Goal: Information Seeking & Learning: Compare options

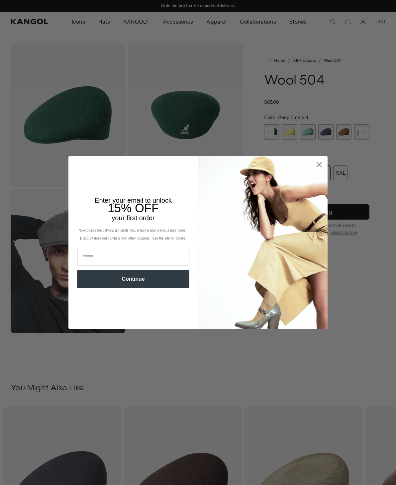
click at [322, 162] on circle "Close dialog" at bounding box center [319, 164] width 11 height 11
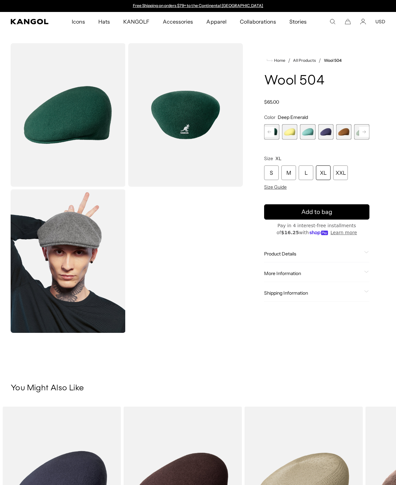
click at [277, 187] on span "Size Guide" at bounding box center [275, 187] width 23 height 6
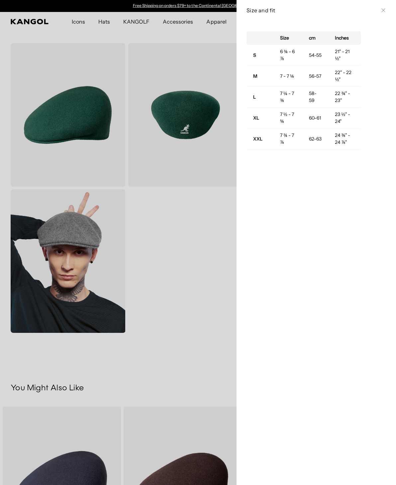
click at [386, 9] on button "Close" at bounding box center [383, 10] width 5 height 5
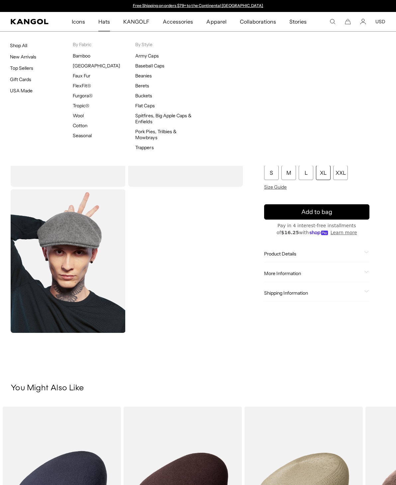
click at [24, 45] on link "Shop All" at bounding box center [18, 46] width 17 height 6
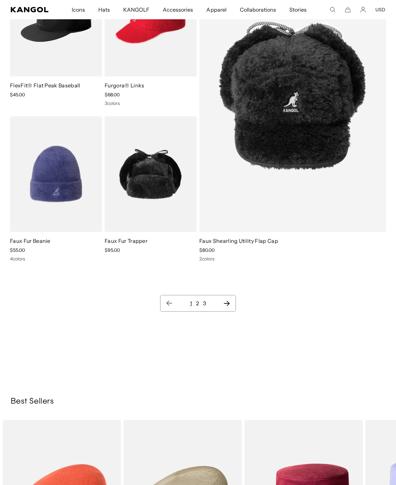
click at [230, 303] on icon "Next page" at bounding box center [226, 303] width 7 height 7
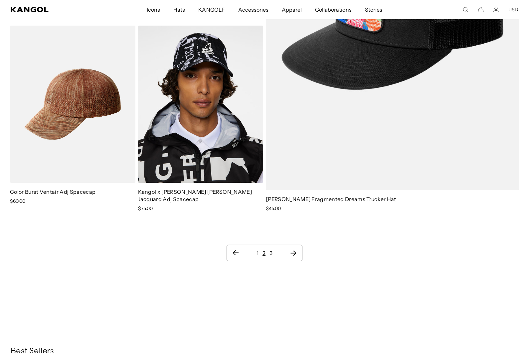
click at [294, 251] on icon "Next page" at bounding box center [293, 253] width 6 height 5
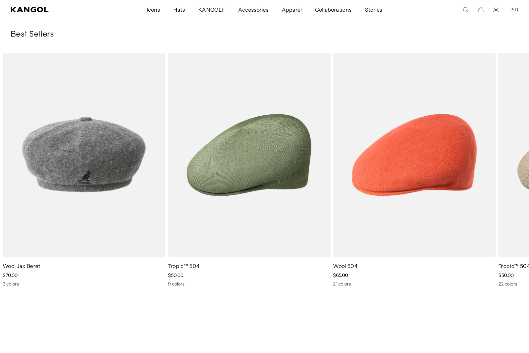
click at [0, 0] on img "10 of 10" at bounding box center [0, 0] width 0 height 0
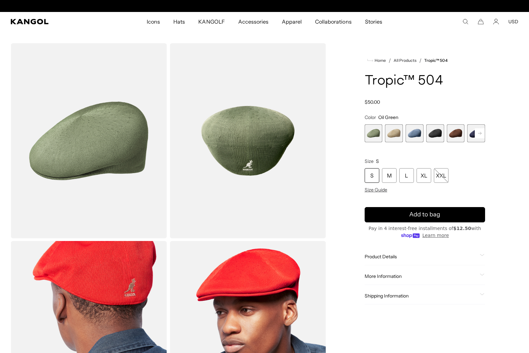
scroll to position [0, 137]
click at [482, 134] on rect at bounding box center [479, 133] width 10 height 10
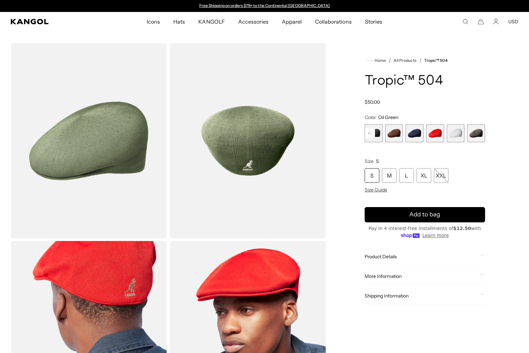
click at [458, 133] on span "8 of 9" at bounding box center [455, 133] width 18 height 18
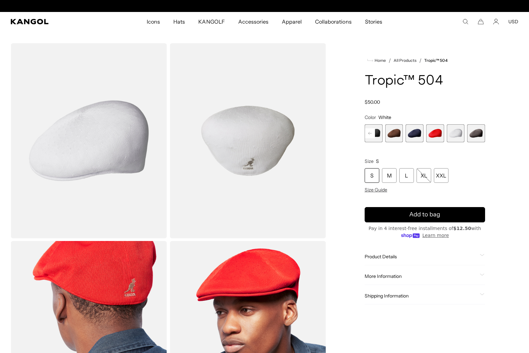
scroll to position [0, 137]
click at [477, 135] on span "9 of 9" at bounding box center [476, 133] width 18 height 18
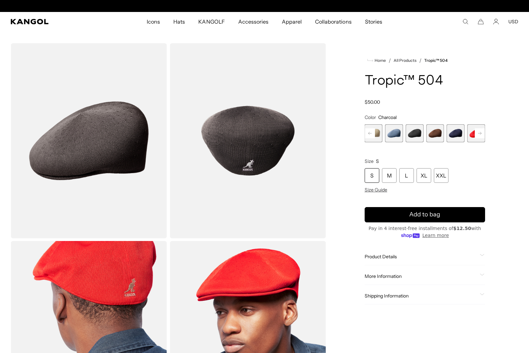
scroll to position [0, 137]
click at [457, 134] on span "6 of 9" at bounding box center [455, 133] width 18 height 18
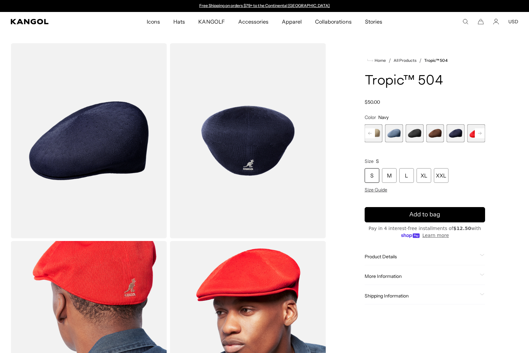
click at [437, 132] on span "5 of 9" at bounding box center [435, 133] width 18 height 18
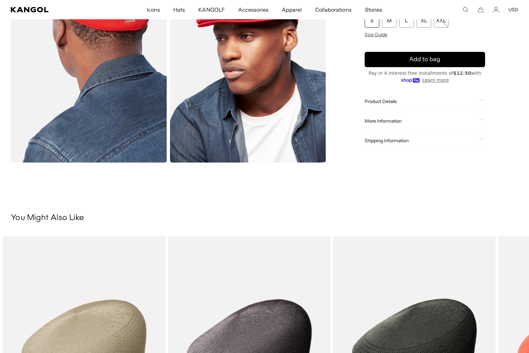
scroll to position [269, 0]
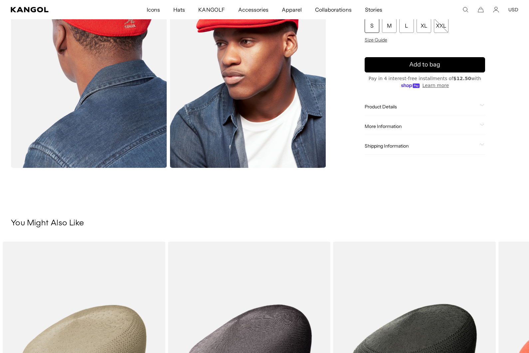
click at [413, 128] on span "More Information" at bounding box center [420, 126] width 112 height 6
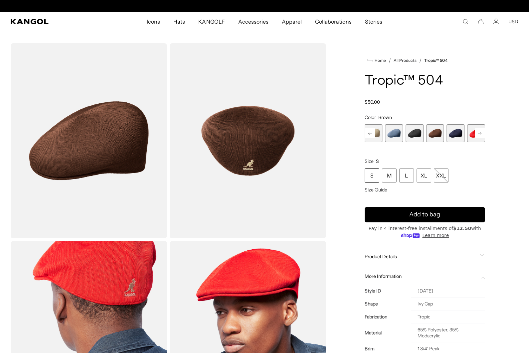
scroll to position [0, 137]
click at [264, 151] on img "Gallery Viewer" at bounding box center [248, 140] width 156 height 195
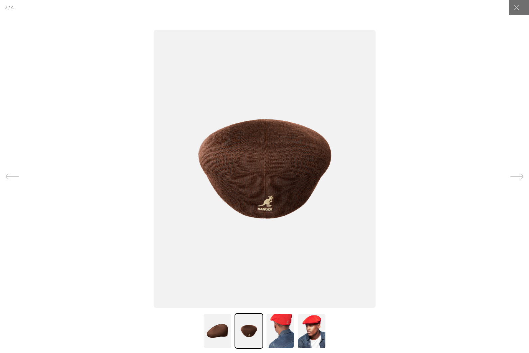
scroll to position [0, 0]
click at [519, 179] on icon at bounding box center [516, 176] width 13 height 13
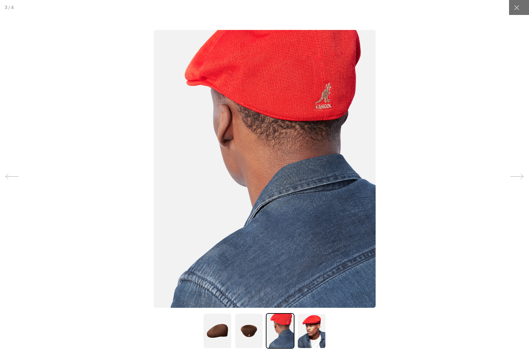
click at [518, 176] on icon at bounding box center [516, 176] width 13 height 13
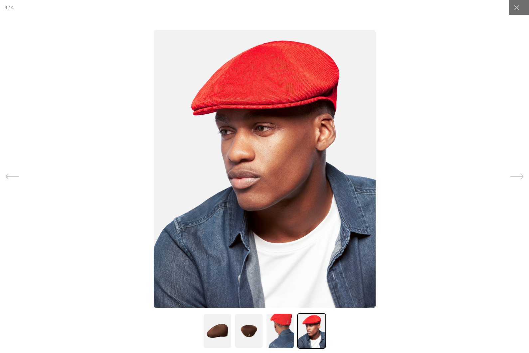
scroll to position [0, 137]
click at [12, 178] on icon at bounding box center [11, 176] width 13 height 13
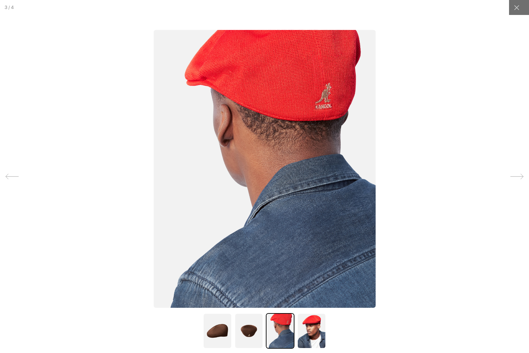
click at [13, 177] on icon at bounding box center [11, 176] width 13 height 13
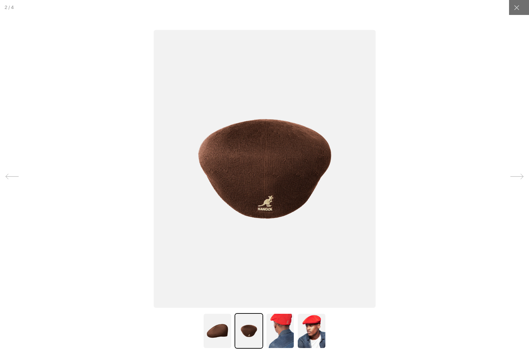
scroll to position [0, 137]
click at [518, 8] on icon at bounding box center [516, 7] width 7 height 7
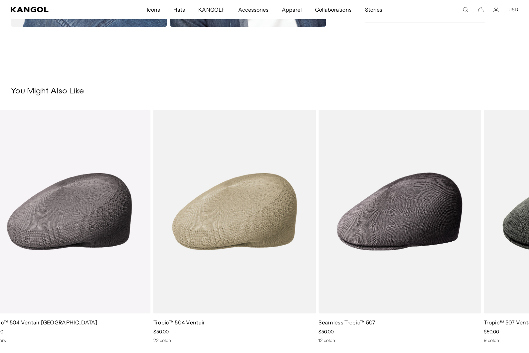
scroll to position [0, 0]
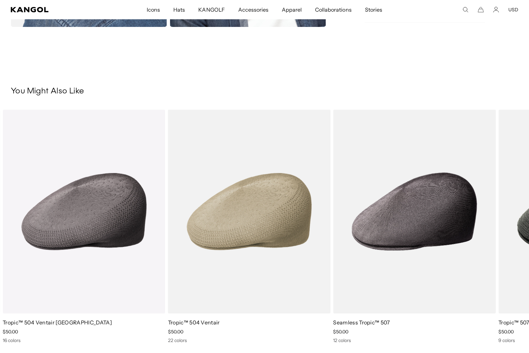
scroll to position [0, 137]
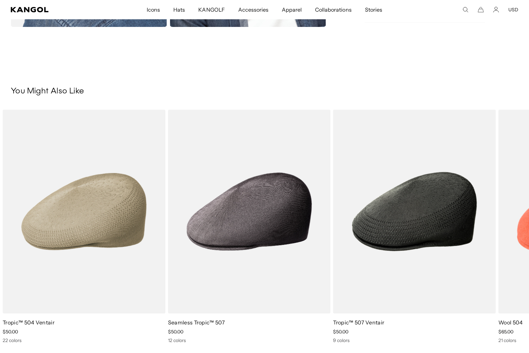
click at [0, 0] on img "2 of 5" at bounding box center [0, 0] width 0 height 0
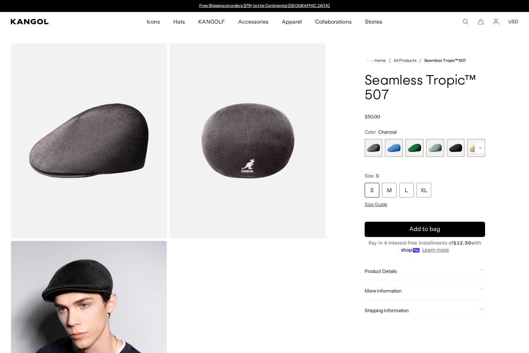
click at [392, 147] on span "2 of 12" at bounding box center [394, 148] width 18 height 18
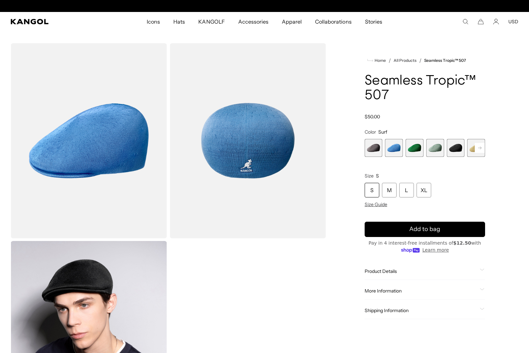
scroll to position [0, 137]
click at [418, 150] on span "3 of 12" at bounding box center [414, 148] width 18 height 18
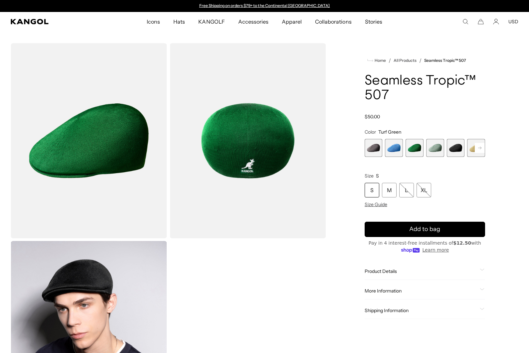
click at [438, 147] on span "4 of 12" at bounding box center [435, 148] width 18 height 18
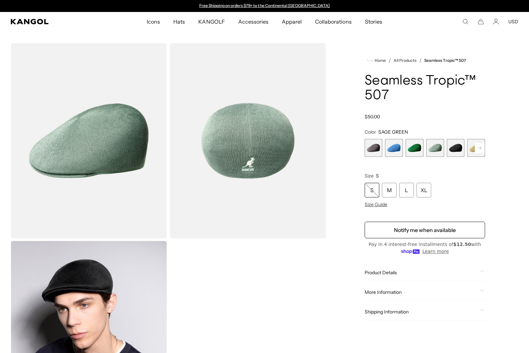
click at [456, 149] on span "5 of 12" at bounding box center [455, 148] width 18 height 18
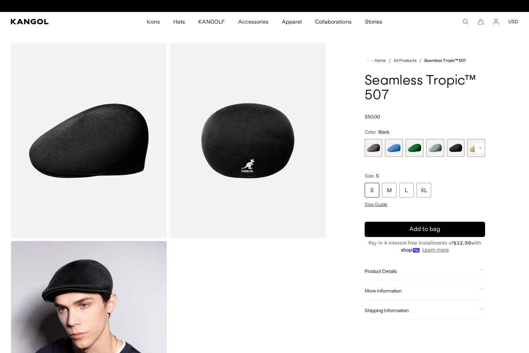
scroll to position [0, 137]
click at [481, 149] on rect at bounding box center [479, 148] width 10 height 10
click at [480, 148] on rect at bounding box center [479, 148] width 10 height 10
click at [481, 147] on rect at bounding box center [479, 148] width 10 height 10
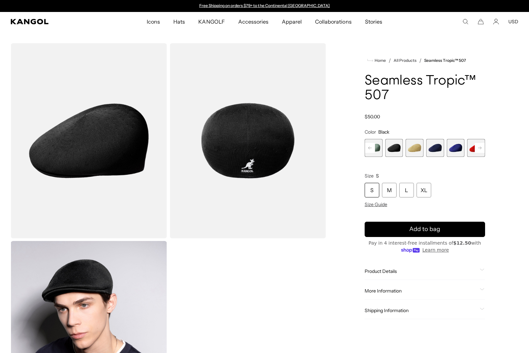
click at [418, 149] on span "6 of 12" at bounding box center [414, 148] width 18 height 18
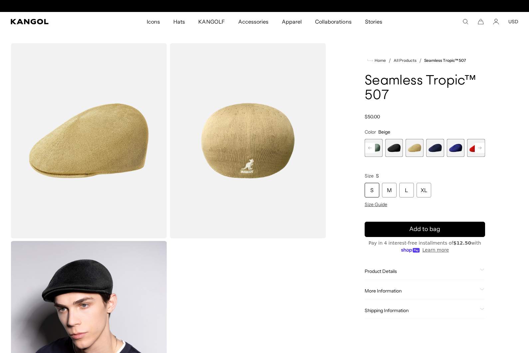
scroll to position [0, 137]
click at [437, 149] on span "7 of 12" at bounding box center [435, 148] width 18 height 18
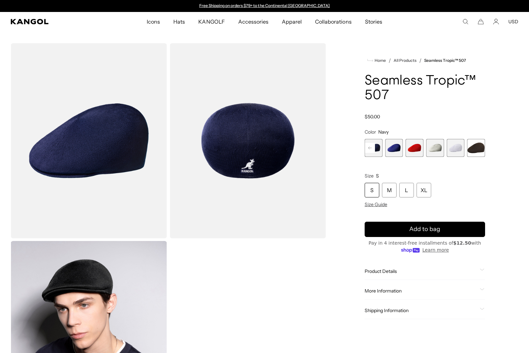
click at [436, 147] on span "10 of 12" at bounding box center [435, 148] width 18 height 18
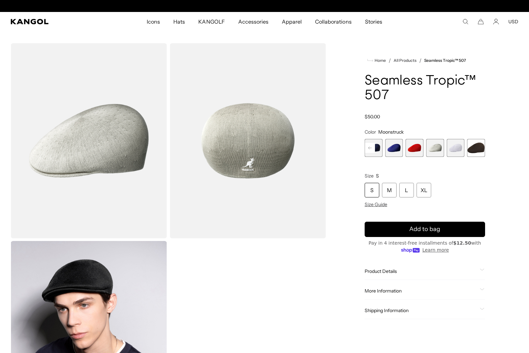
scroll to position [0, 137]
click at [457, 147] on span "11 of 12" at bounding box center [455, 148] width 18 height 18
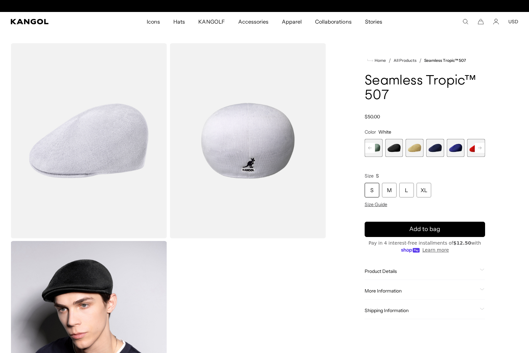
scroll to position [0, 137]
click at [379, 148] on span "1 of 12" at bounding box center [373, 148] width 18 height 18
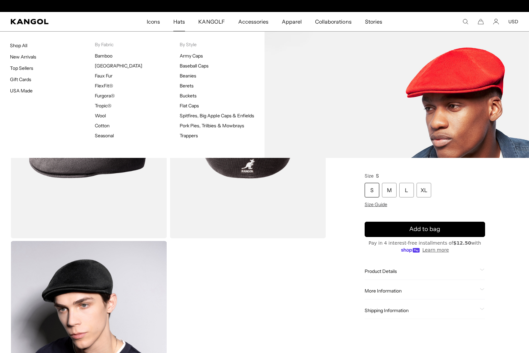
scroll to position [0, 137]
click at [106, 55] on link "Bamboo" at bounding box center [104, 56] width 18 height 6
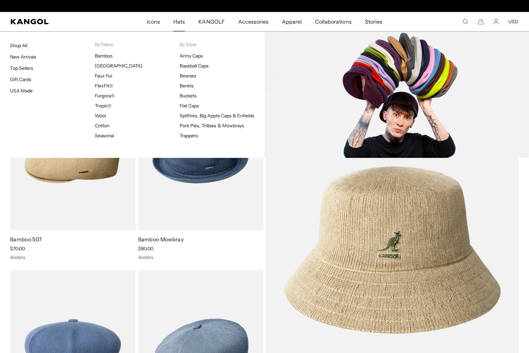
scroll to position [0, 137]
click at [191, 106] on link "Flat Caps" at bounding box center [189, 106] width 19 height 6
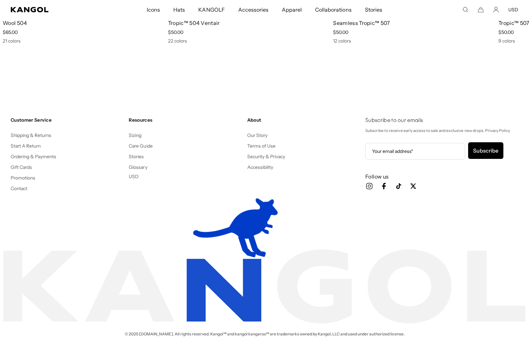
click at [258, 134] on link "Our Story" at bounding box center [257, 135] width 20 height 6
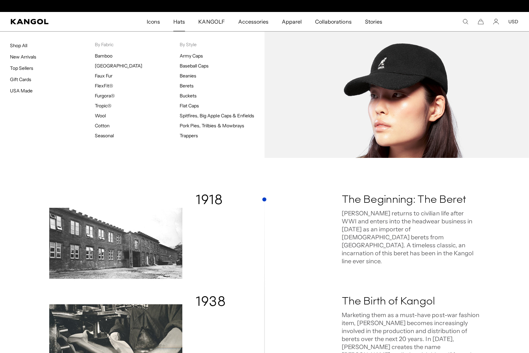
scroll to position [0, 137]
click at [199, 63] on link "Baseball Caps" at bounding box center [194, 66] width 29 height 6
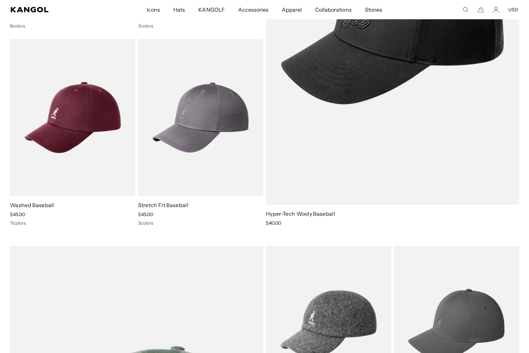
scroll to position [1031, 0]
click at [0, 0] on img at bounding box center [0, 0] width 0 height 0
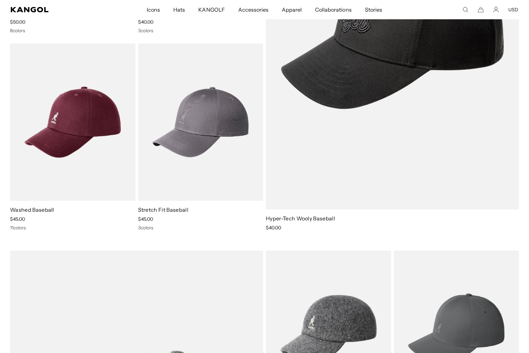
scroll to position [1026, 0]
click at [0, 0] on img at bounding box center [0, 0] width 0 height 0
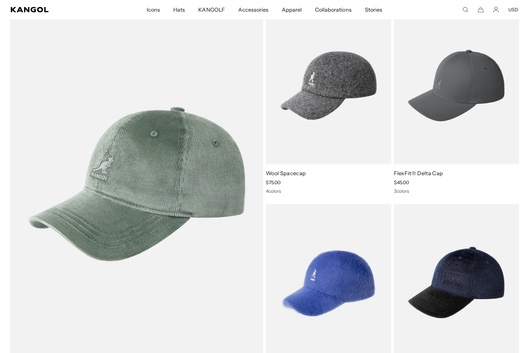
scroll to position [0, 0]
click at [0, 0] on img at bounding box center [0, 0] width 0 height 0
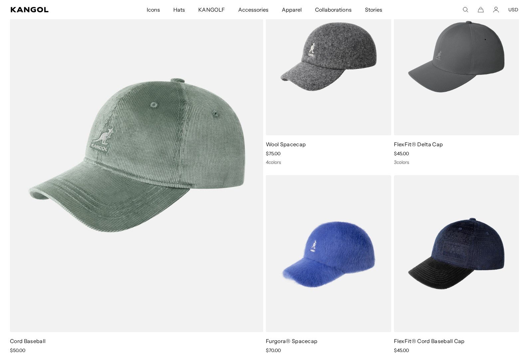
scroll to position [0, 137]
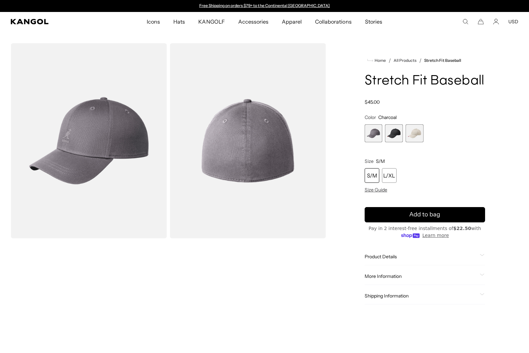
click at [421, 130] on span "3 of 3" at bounding box center [414, 133] width 18 height 18
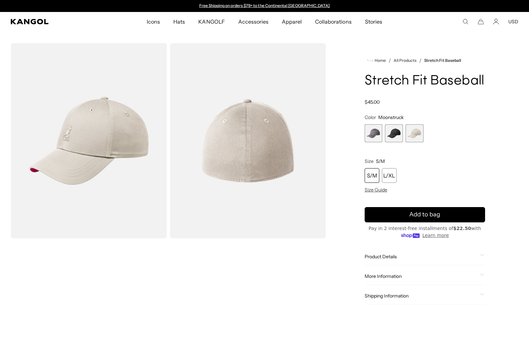
click at [378, 190] on span "Size Guide" at bounding box center [375, 190] width 23 height 6
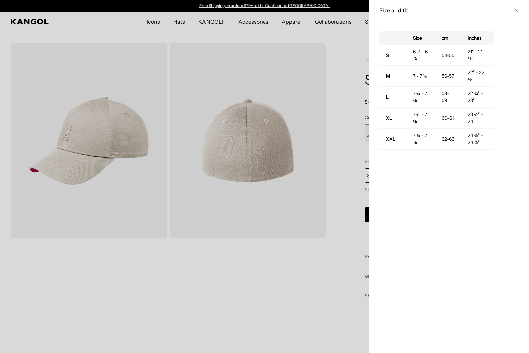
click at [345, 176] on div at bounding box center [264, 176] width 529 height 353
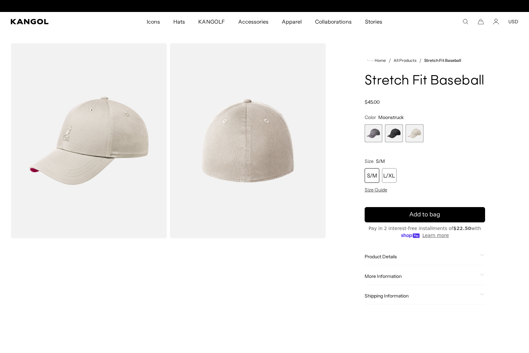
scroll to position [0, 137]
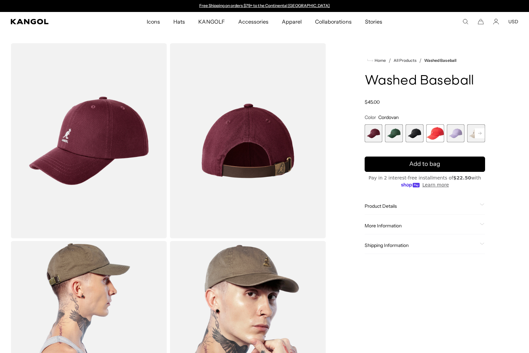
click at [432, 131] on span "4 of 14" at bounding box center [435, 133] width 18 height 18
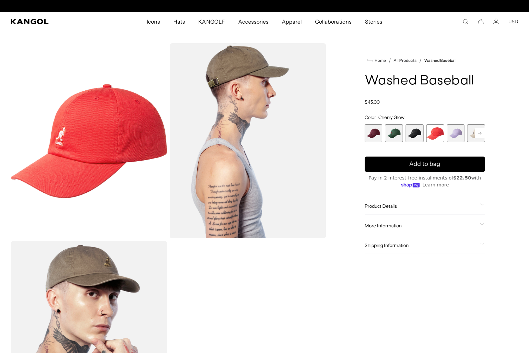
click at [413, 135] on span "3 of 14" at bounding box center [414, 133] width 18 height 18
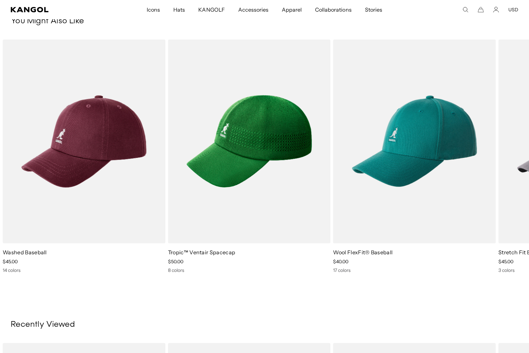
scroll to position [0, 137]
click at [0, 0] on img "1 of 5" at bounding box center [0, 0] width 0 height 0
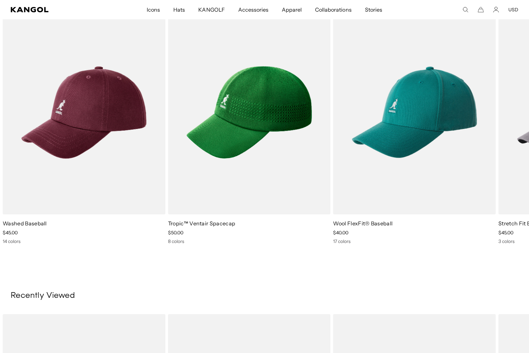
scroll to position [0, 0]
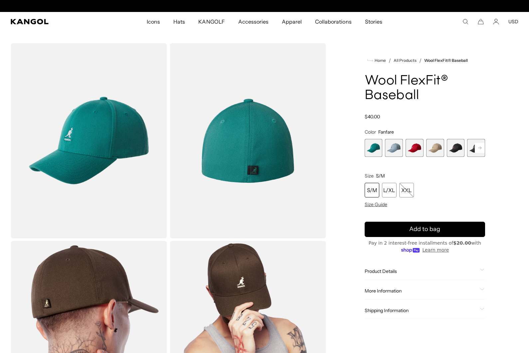
scroll to position [0, 137]
click at [407, 189] on div "XXL" at bounding box center [406, 190] width 15 height 15
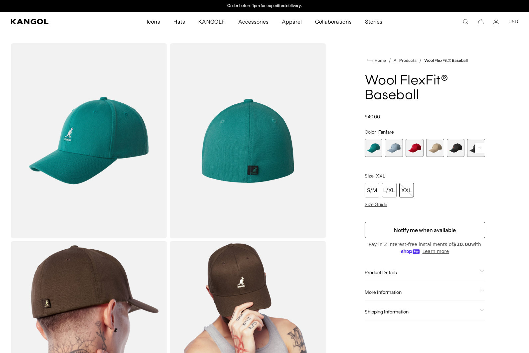
click at [453, 229] on button "Notify me when available" at bounding box center [424, 230] width 120 height 17
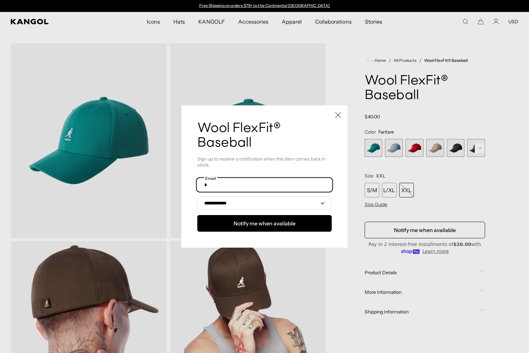
click at [264, 187] on input "text" at bounding box center [264, 185] width 134 height 13
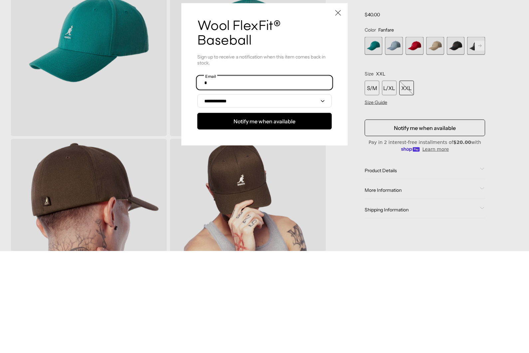
type input "**********"
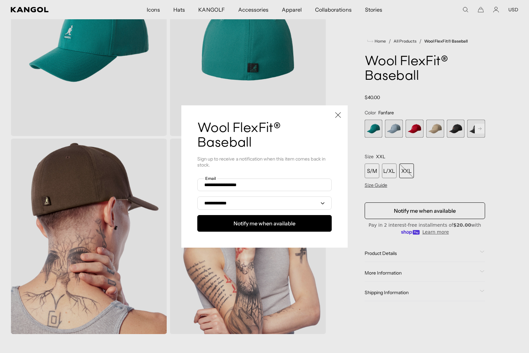
scroll to position [0, 137]
click at [307, 221] on button "Notify me when available" at bounding box center [264, 223] width 134 height 17
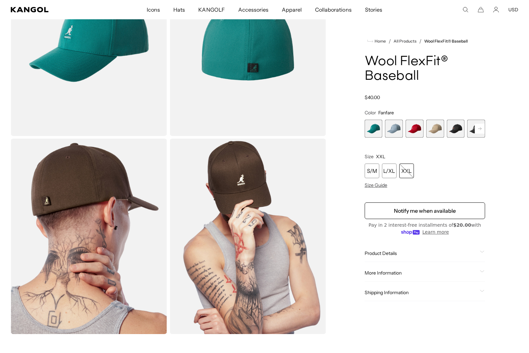
scroll to position [0, 0]
click at [375, 129] on span "1 of 17" at bounding box center [373, 129] width 18 height 18
click at [393, 133] on span "2 of 17" at bounding box center [394, 129] width 18 height 18
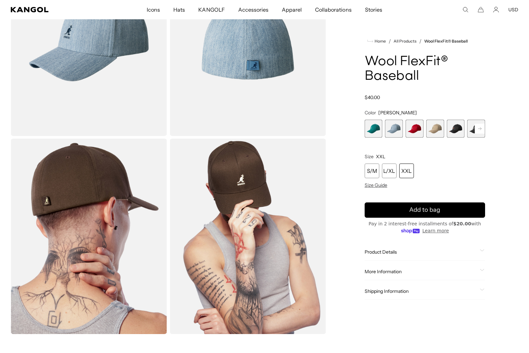
click at [413, 129] on span "3 of 17" at bounding box center [414, 129] width 18 height 18
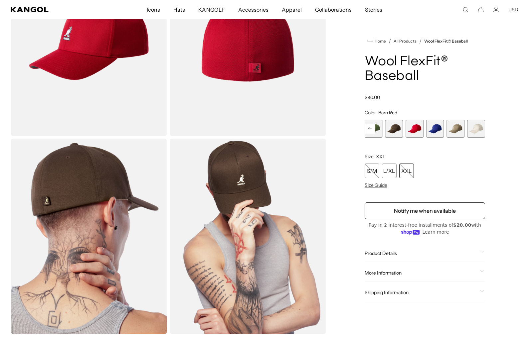
scroll to position [0, 137]
click at [476, 127] on span "17 of 17" at bounding box center [476, 129] width 18 height 18
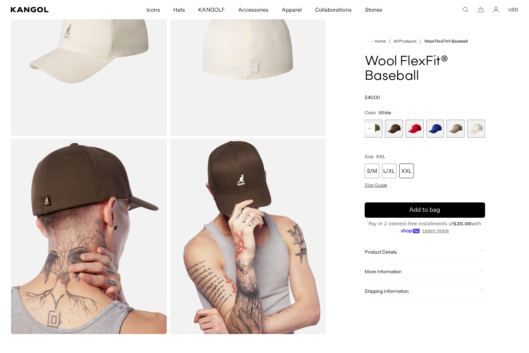
click at [456, 130] on span "16 of 17" at bounding box center [455, 129] width 18 height 18
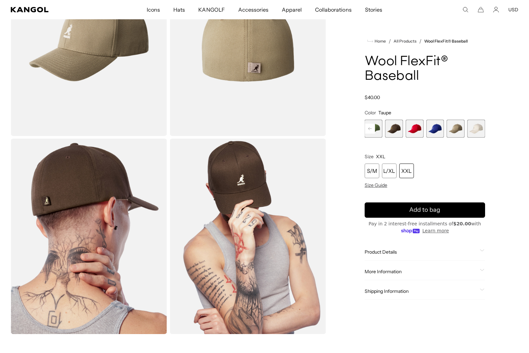
scroll to position [0, 137]
click at [435, 131] on span "15 of 17" at bounding box center [435, 129] width 18 height 18
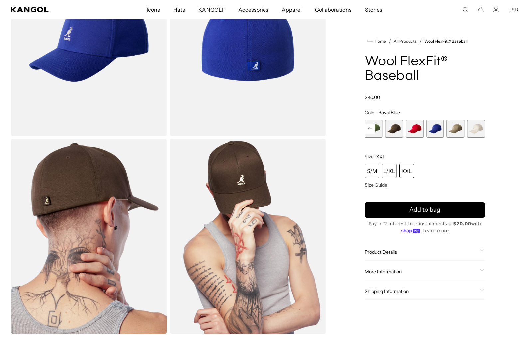
click at [417, 130] on span "14 of 17" at bounding box center [414, 129] width 18 height 18
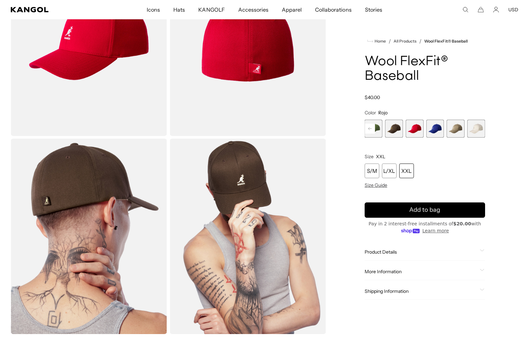
click at [393, 130] on span "13 of 17" at bounding box center [394, 129] width 18 height 18
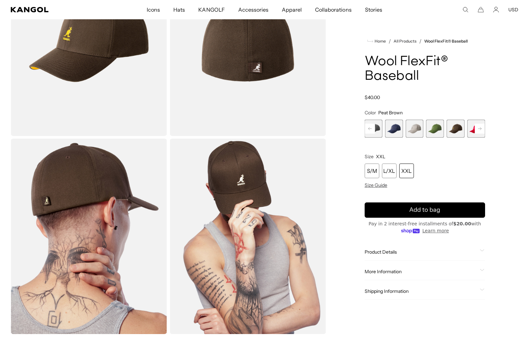
click at [416, 130] on span "11 of 17" at bounding box center [414, 129] width 18 height 18
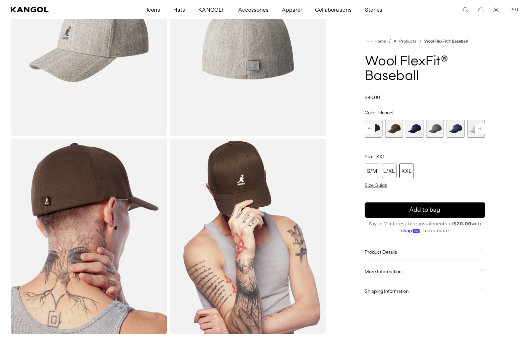
scroll to position [0, 137]
click at [456, 131] on span "10 of 17" at bounding box center [455, 129] width 18 height 18
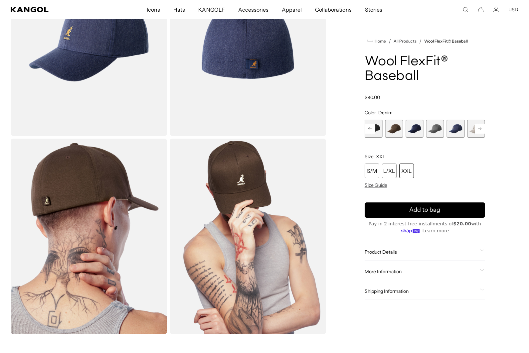
click at [436, 132] on span "9 of 17" at bounding box center [435, 129] width 18 height 18
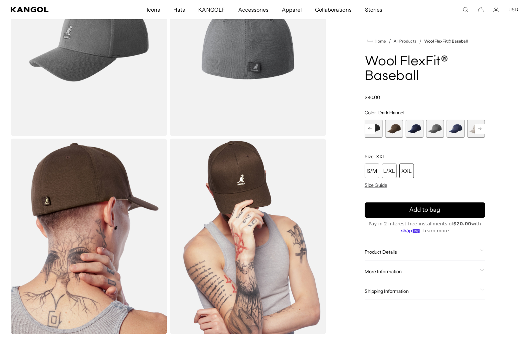
click at [412, 131] on span "8 of 17" at bounding box center [414, 129] width 18 height 18
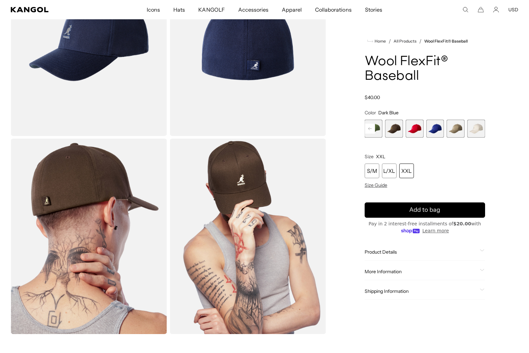
click at [436, 132] on span "15 of 17" at bounding box center [435, 129] width 18 height 18
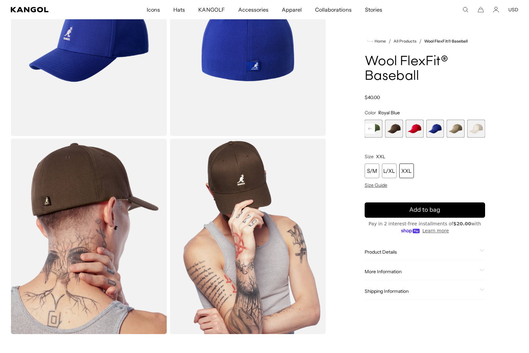
scroll to position [0, 137]
click at [408, 170] on div "XXL" at bounding box center [406, 171] width 15 height 15
click at [409, 172] on div "XXL" at bounding box center [406, 171] width 15 height 15
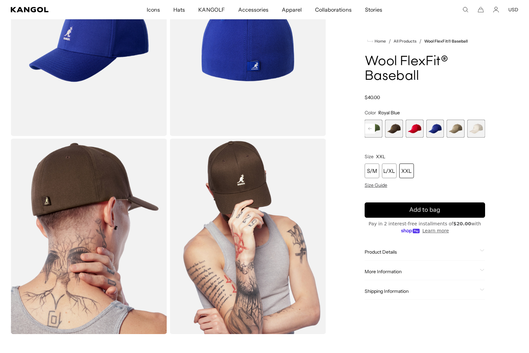
click at [378, 184] on span "Size Guide" at bounding box center [375, 185] width 23 height 6
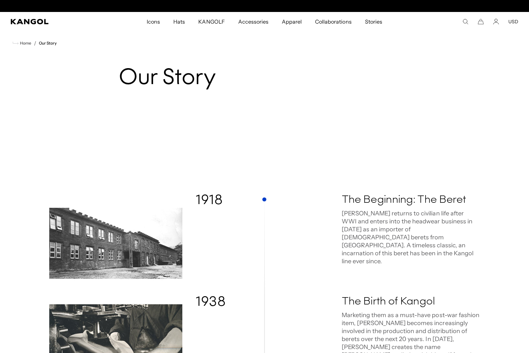
scroll to position [0, 137]
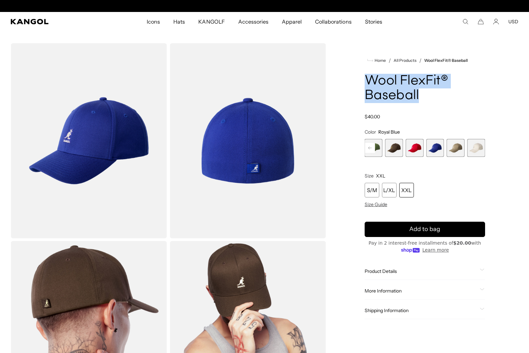
click at [461, 103] on div "Wool FlexFit® Baseball Regular price $40.00 Regular price Sale price $40.00" at bounding box center [424, 97] width 120 height 46
